Goal: Book appointment/travel/reservation

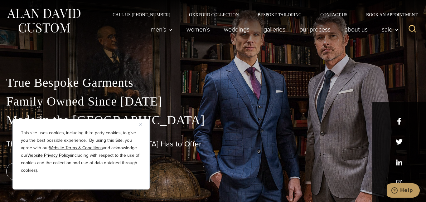
click at [141, 126] on button "Close" at bounding box center [142, 123] width 7 height 7
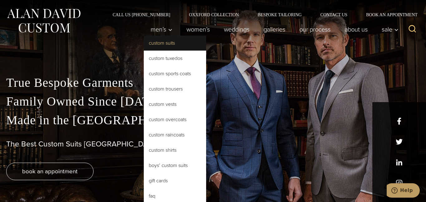
click at [165, 42] on link "Custom Suits" at bounding box center [175, 43] width 62 height 15
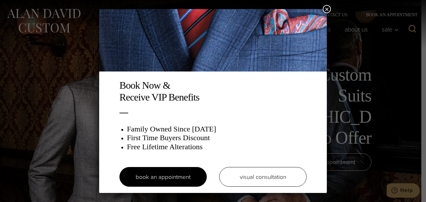
click at [327, 3] on div "Book Now & Receive VIP Benefits Family Owned Since 1913 First Time Buyers Disco…" at bounding box center [213, 101] width 426 height 202
